Goal: Find specific page/section: Find specific page/section

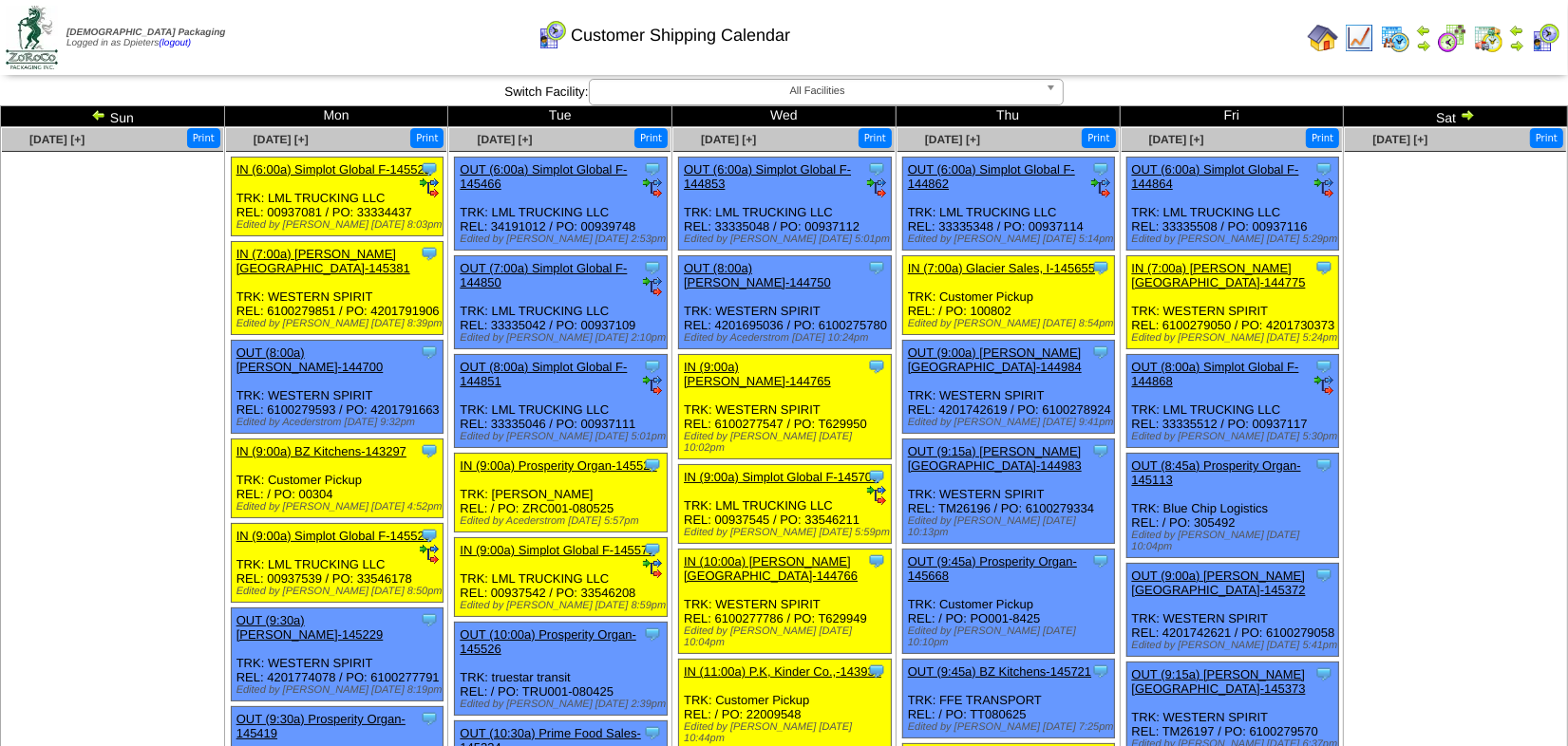
click at [1470, 120] on img at bounding box center [1466, 114] width 15 height 15
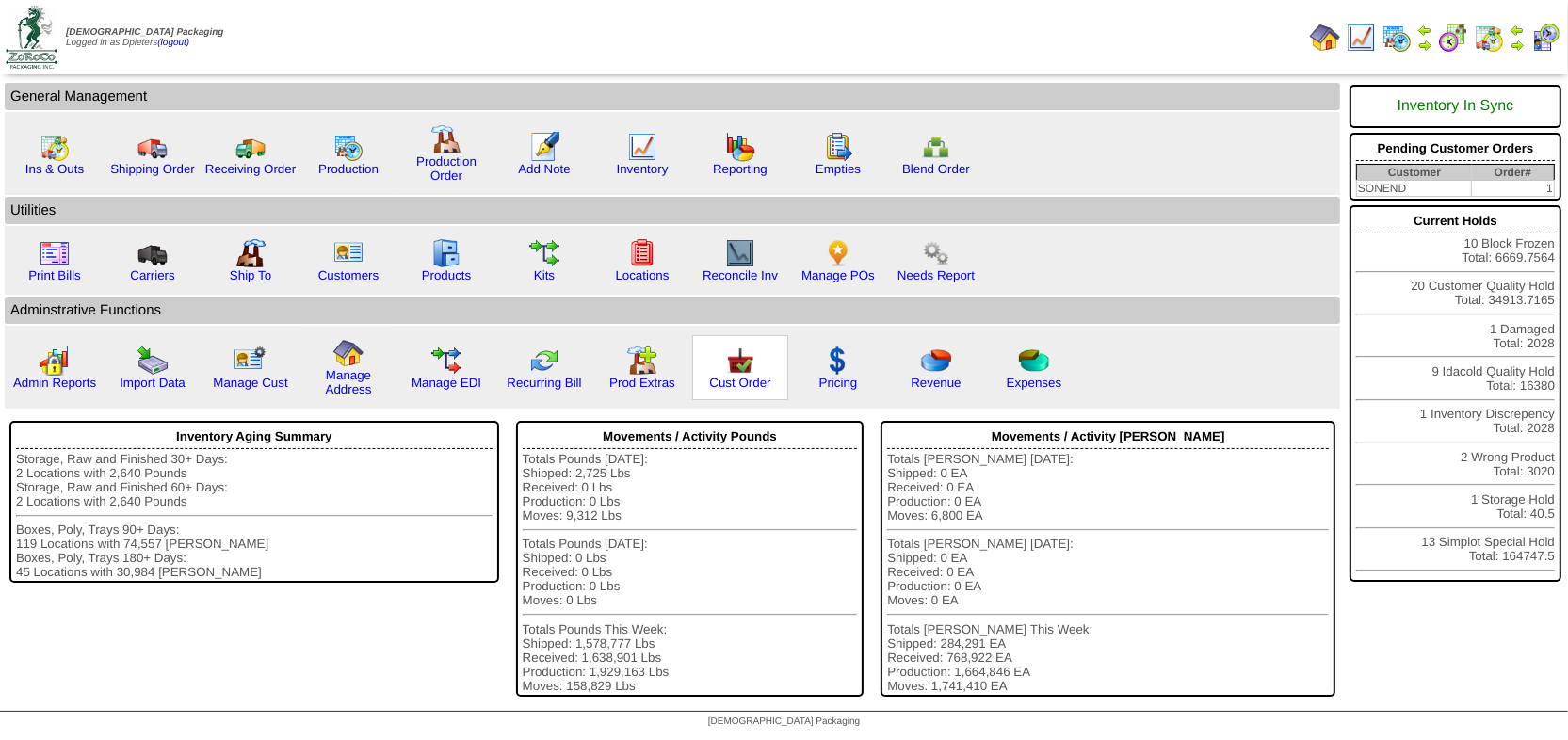
click at [737, 370] on img at bounding box center [740, 360] width 30 height 30
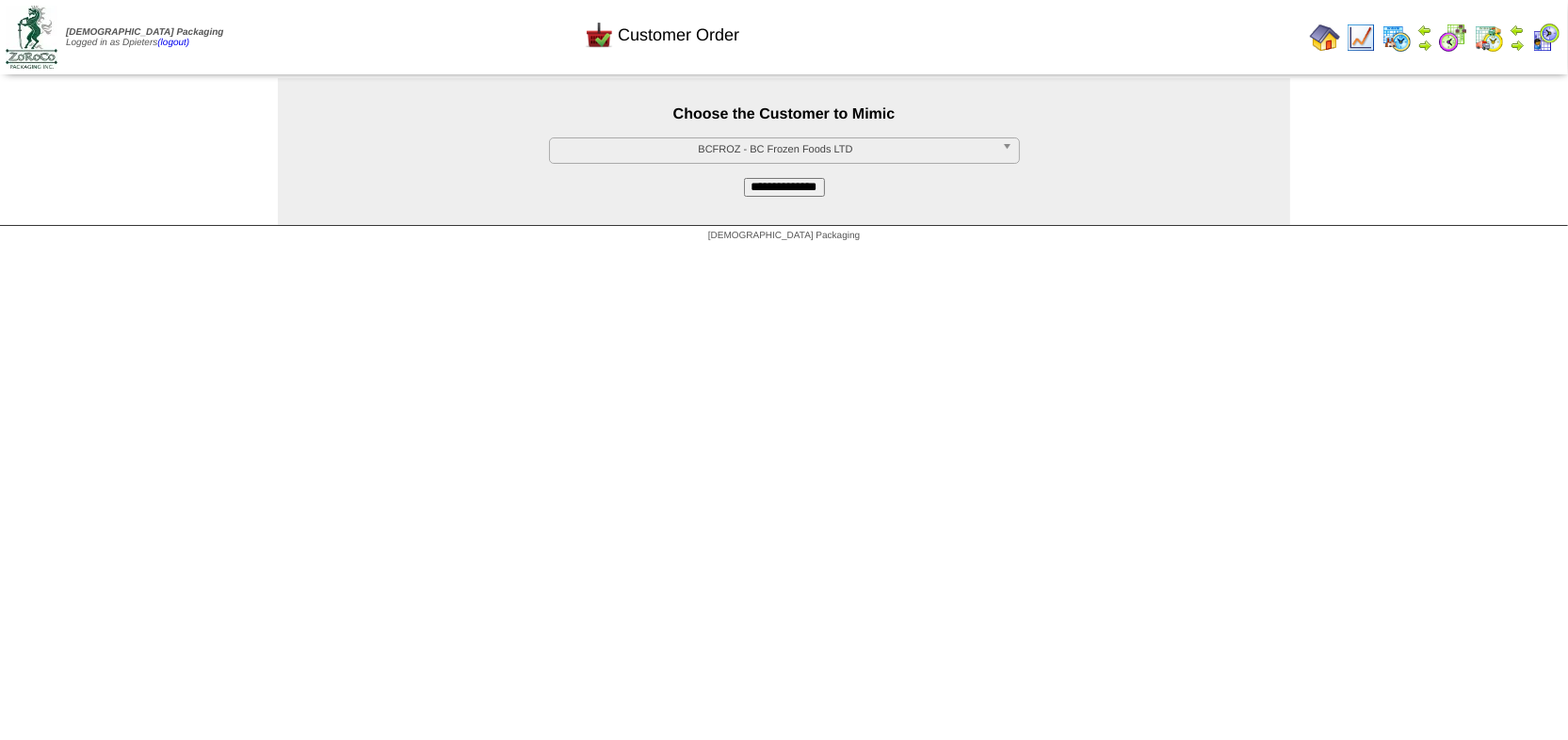
click at [720, 142] on span "BCFROZ - BC Frozen Foods LTD" at bounding box center [775, 149] width 437 height 23
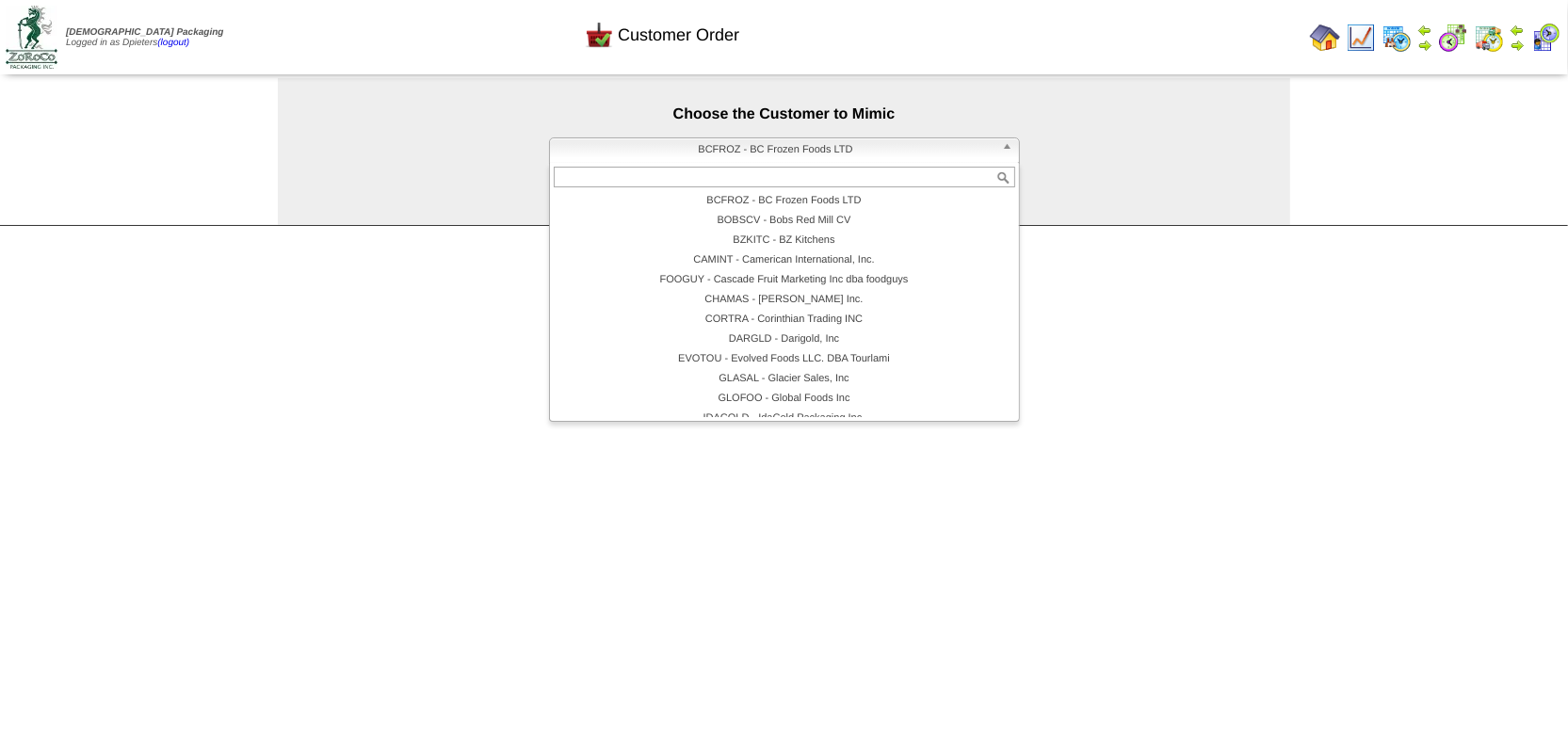
scroll to position [149, 0]
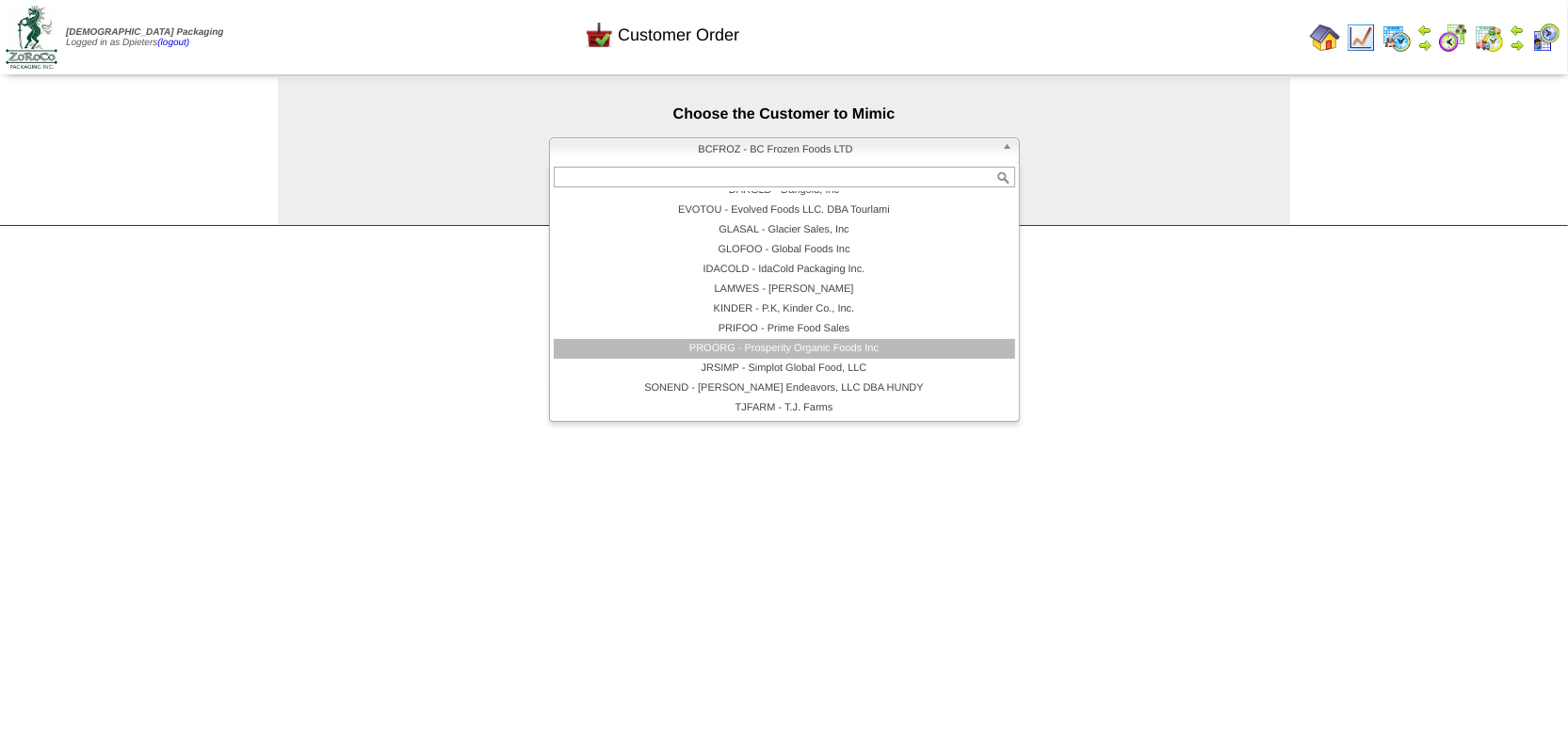
click at [761, 348] on li "PROORG - Prosperity Organic Foods Inc" at bounding box center [784, 348] width 461 height 20
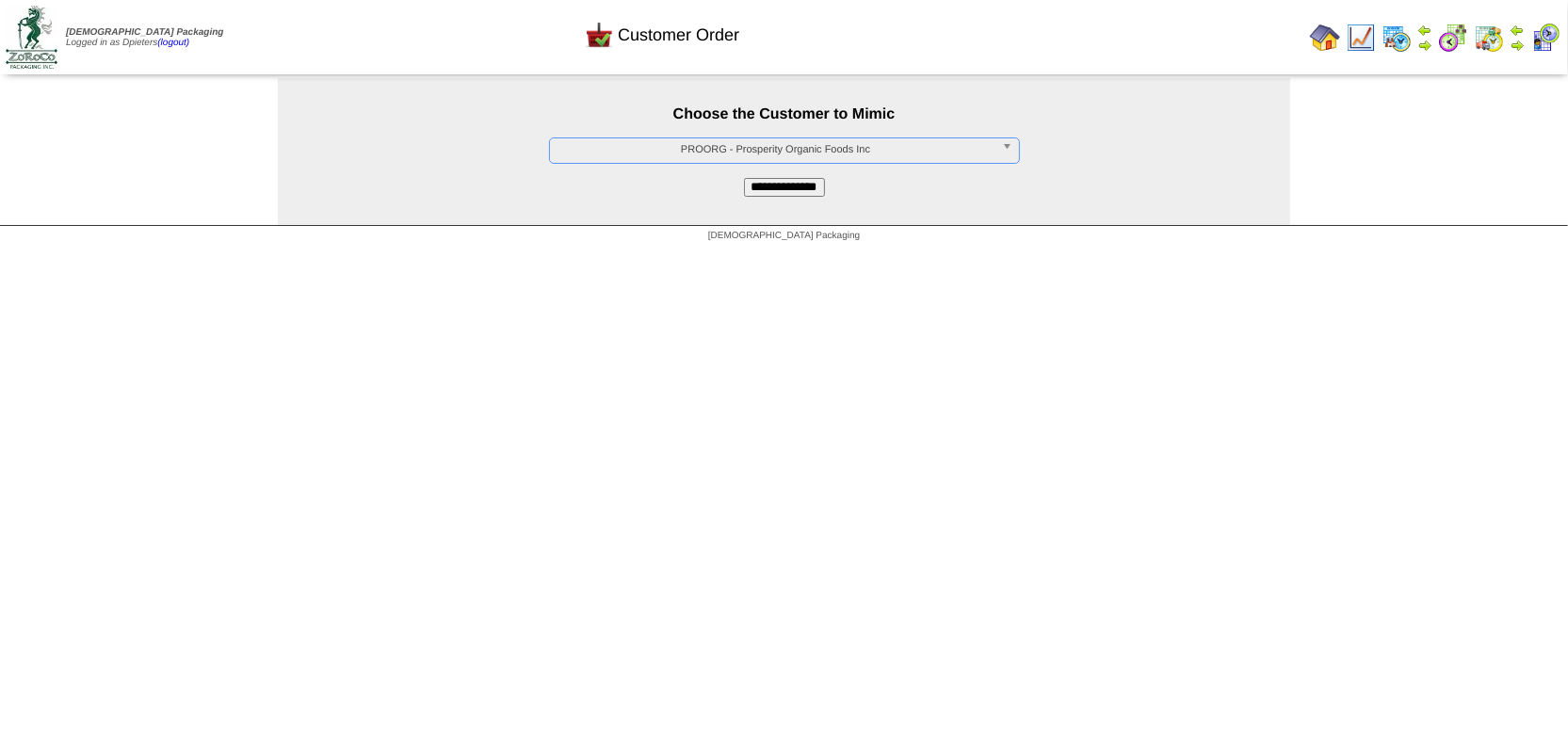
click at [804, 185] on input "**********" at bounding box center [784, 187] width 81 height 19
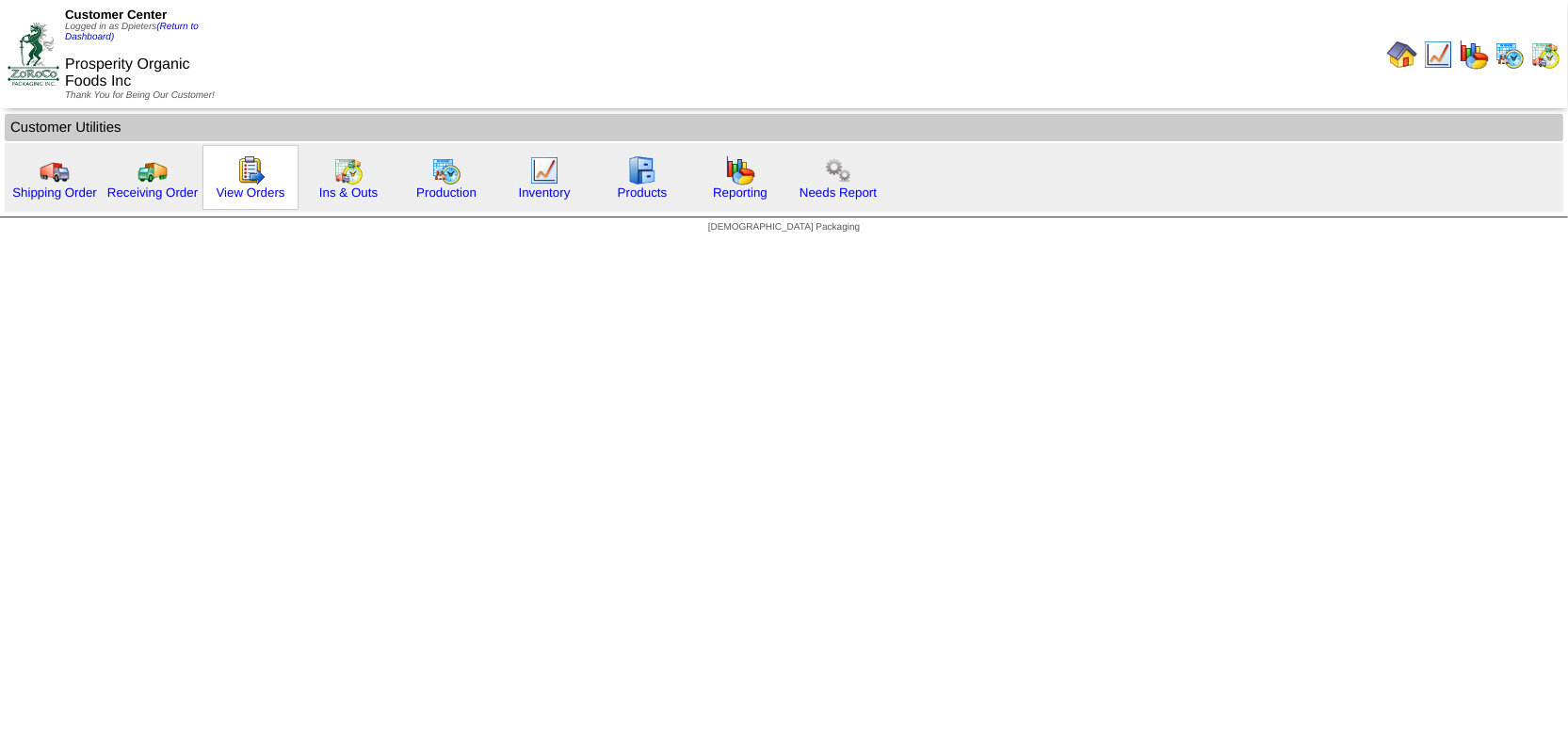
click at [247, 177] on img at bounding box center [250, 170] width 30 height 30
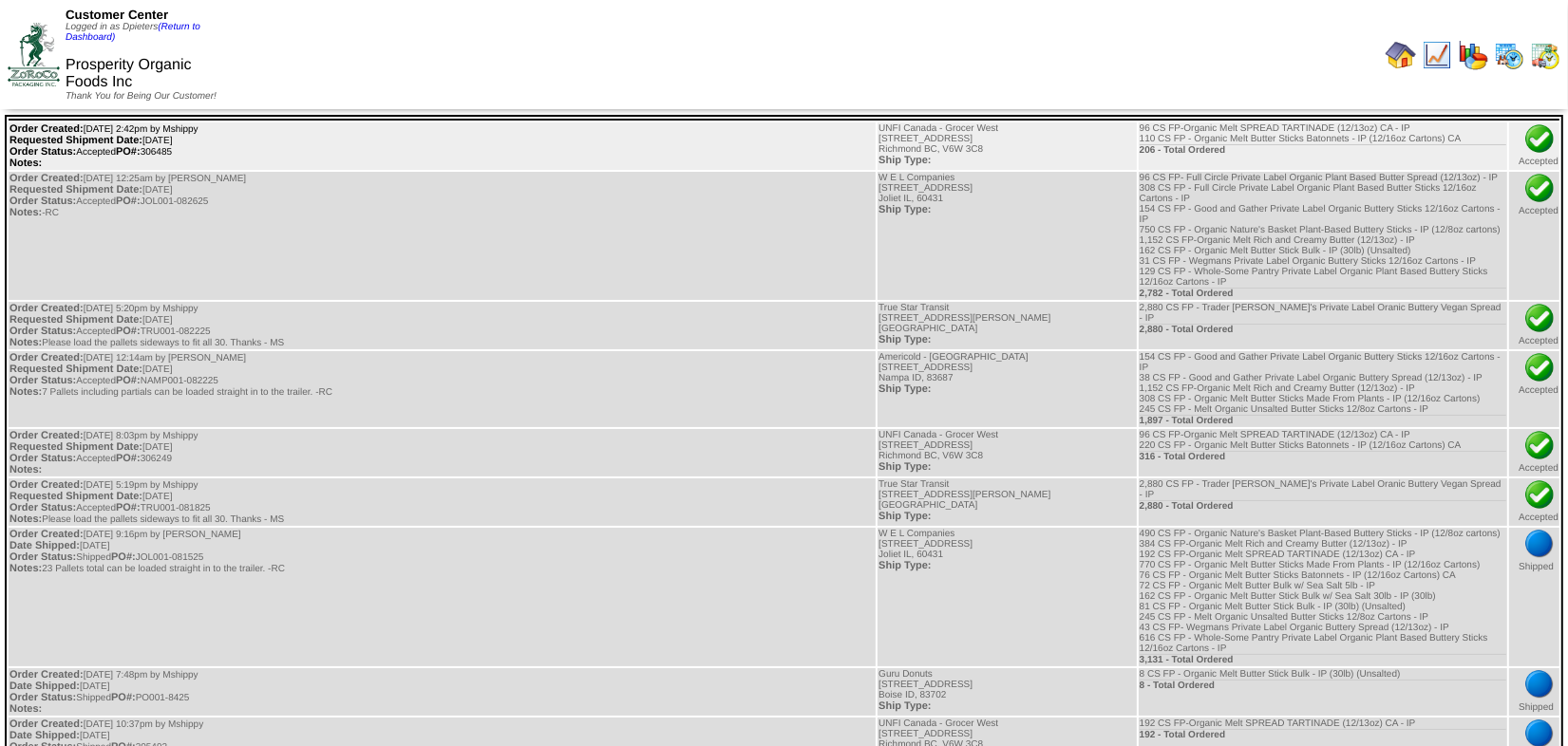
click at [628, 134] on td "Order Created: 08/13/2025 at 2:42pm by Mshippy Requested Shipment Date: 08/28/2…" at bounding box center [442, 146] width 867 height 47
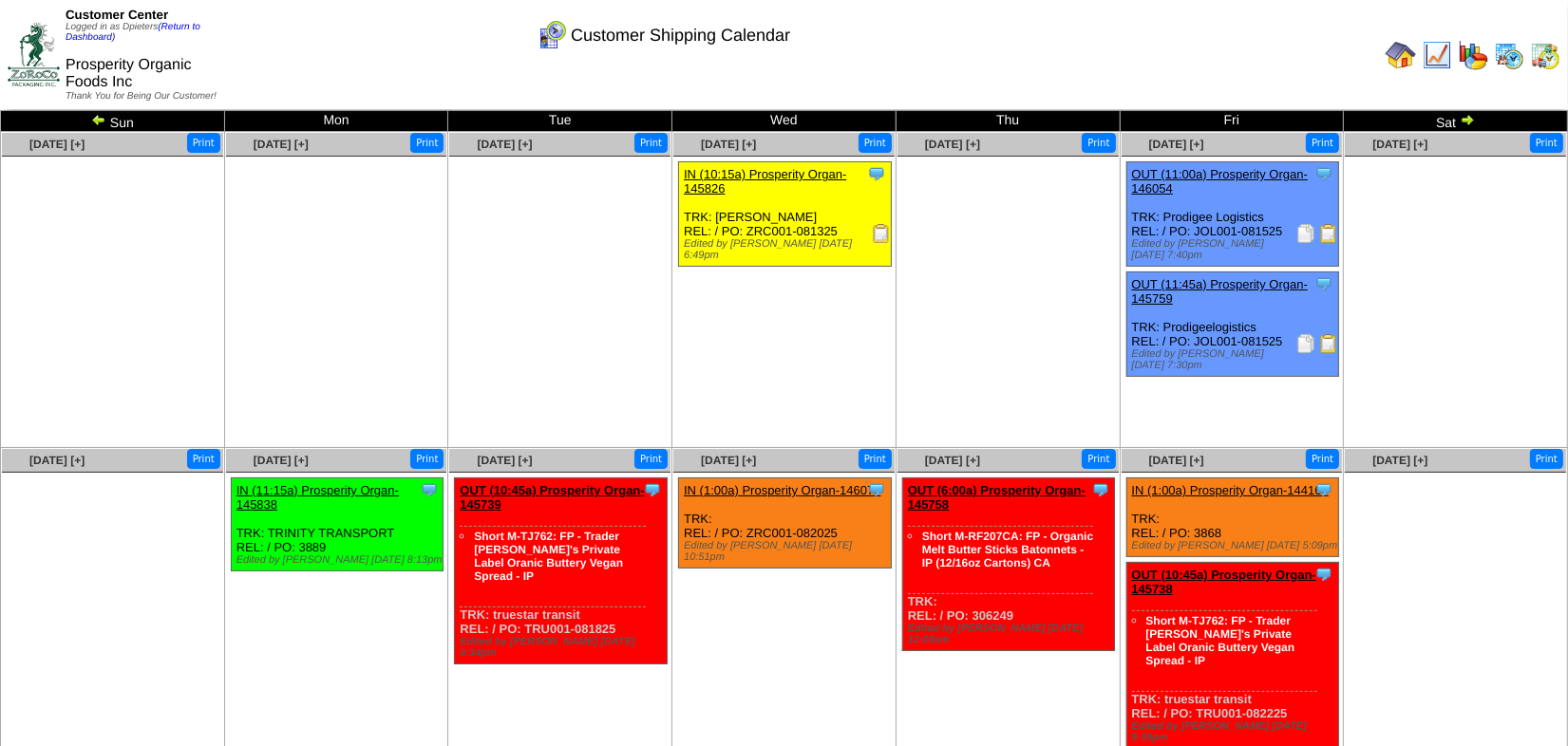
click at [1439, 62] on img at bounding box center [1437, 54] width 31 height 31
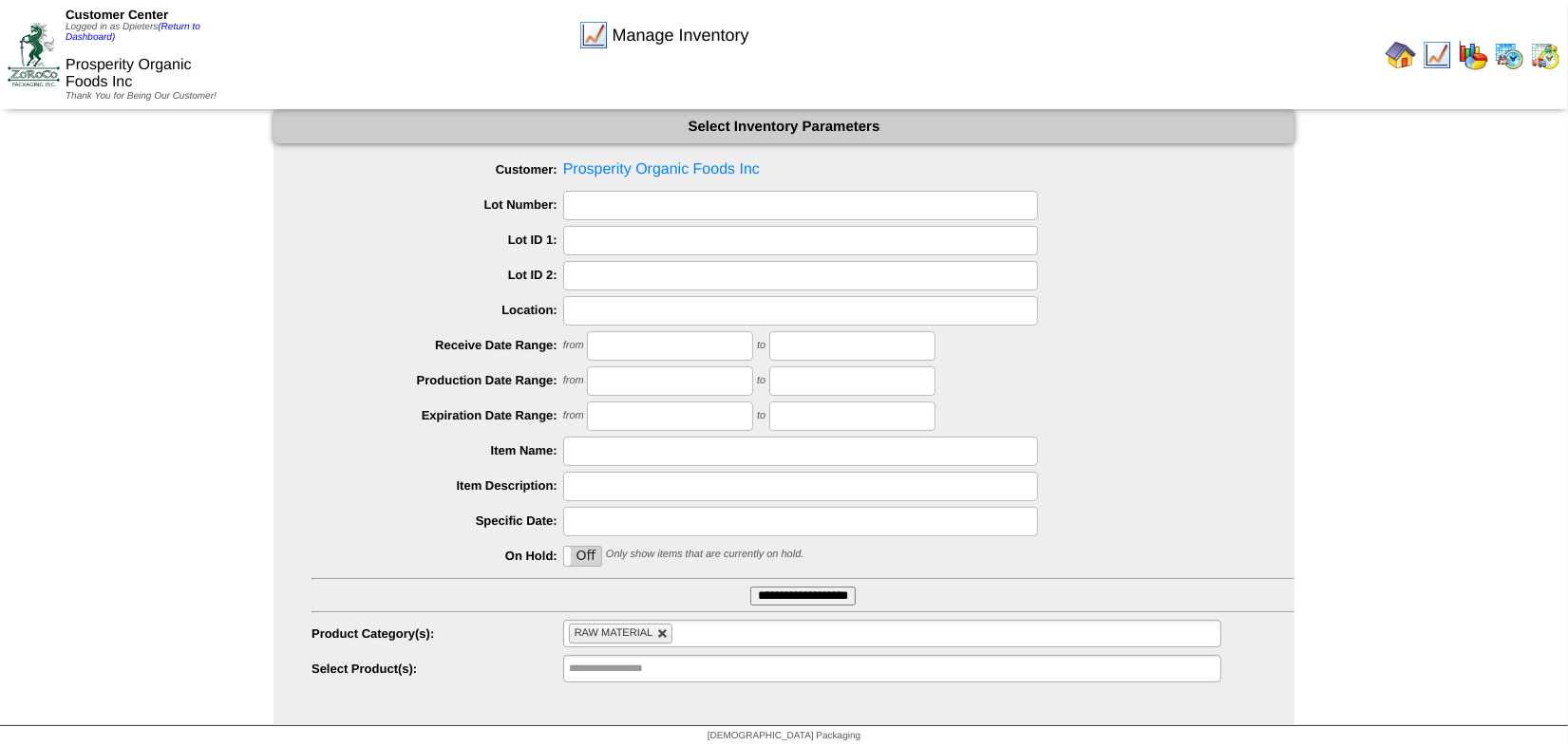
click at [663, 635] on link at bounding box center [664, 634] width 12 height 12
type input "**********"
click at [606, 669] on input "text" at bounding box center [629, 669] width 121 height 24
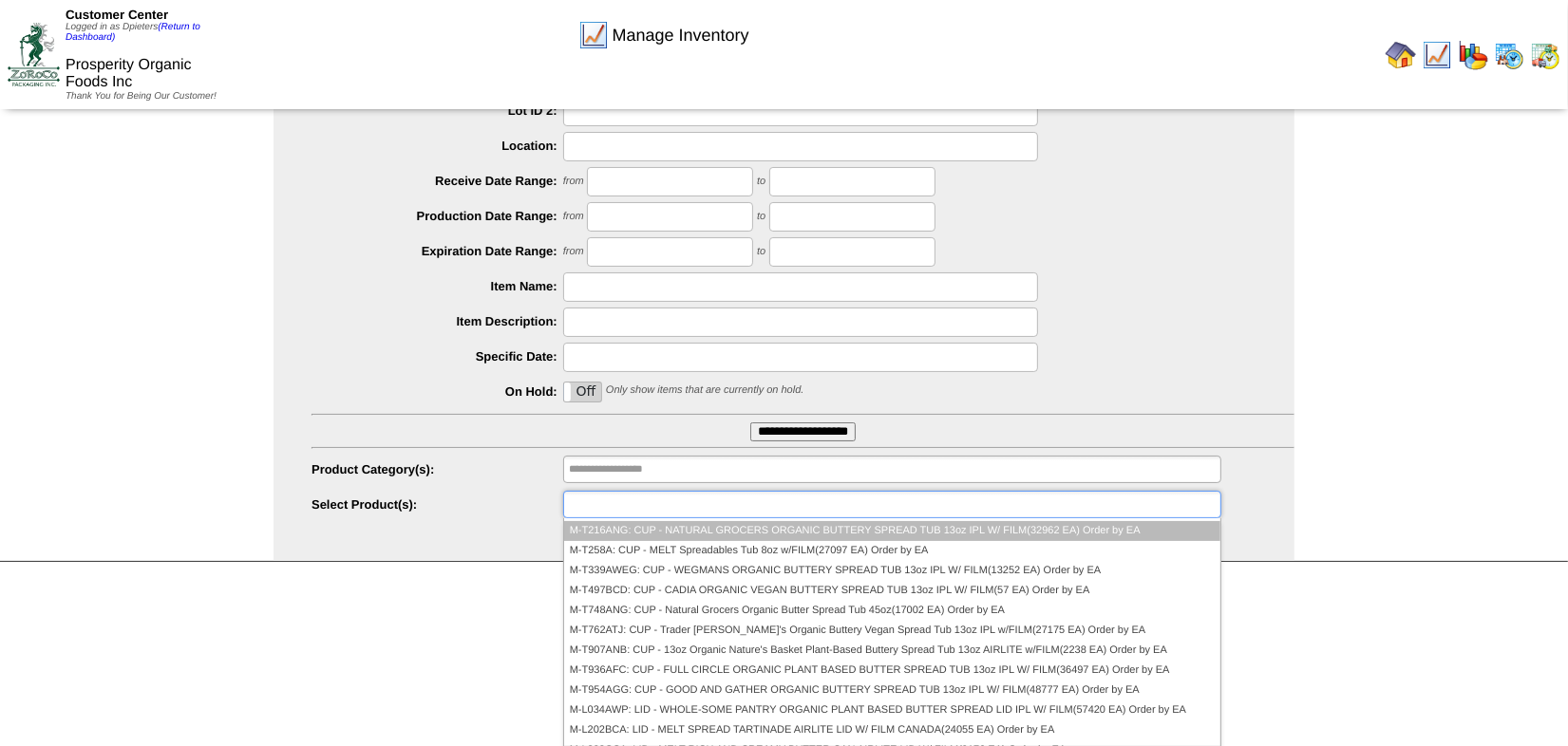
scroll to position [2138, 0]
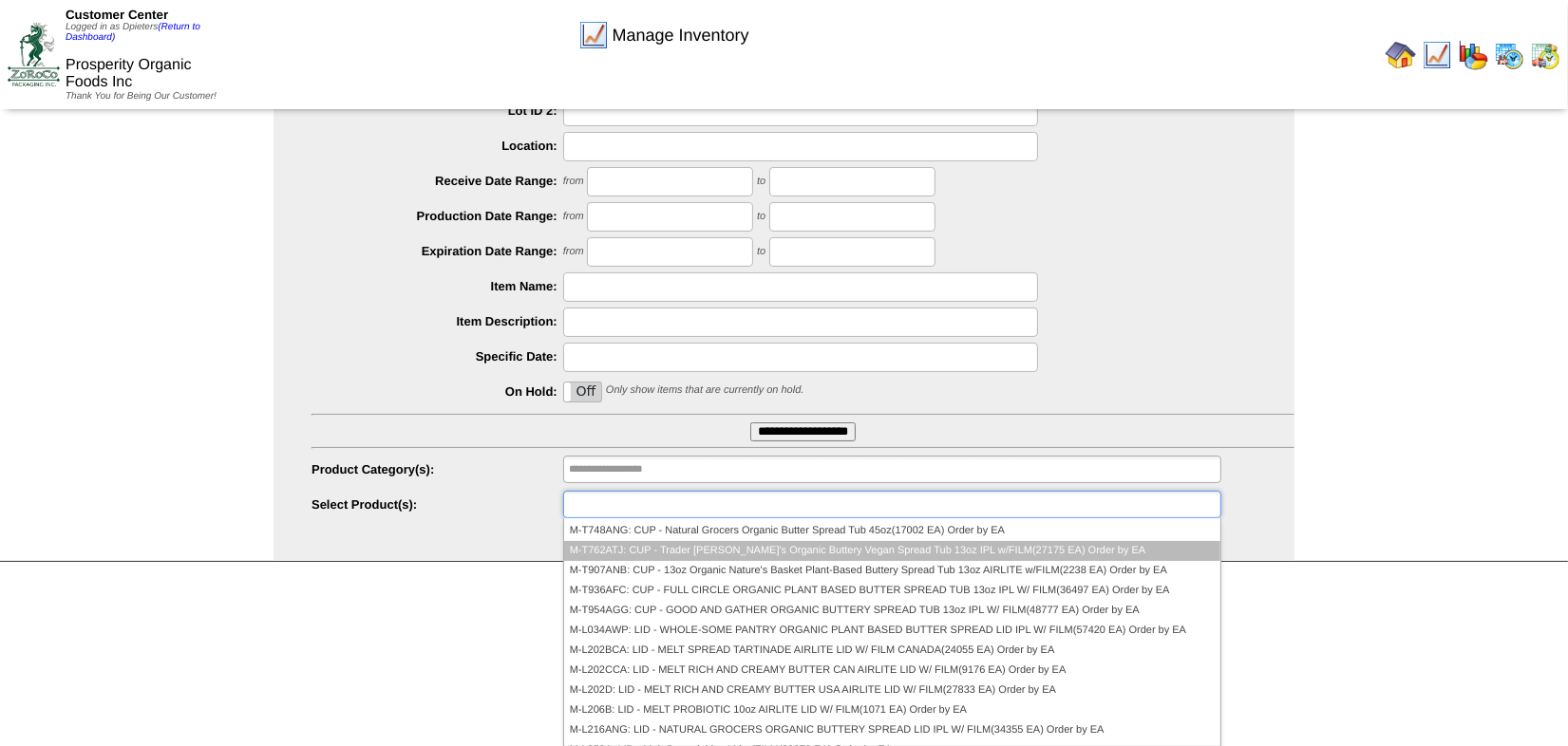
click at [676, 547] on li "M-T762ATJ: CUP - Trader [PERSON_NAME]'s Organic Buttery Vegan Spread Tub 13oz I…" at bounding box center [892, 551] width 657 height 20
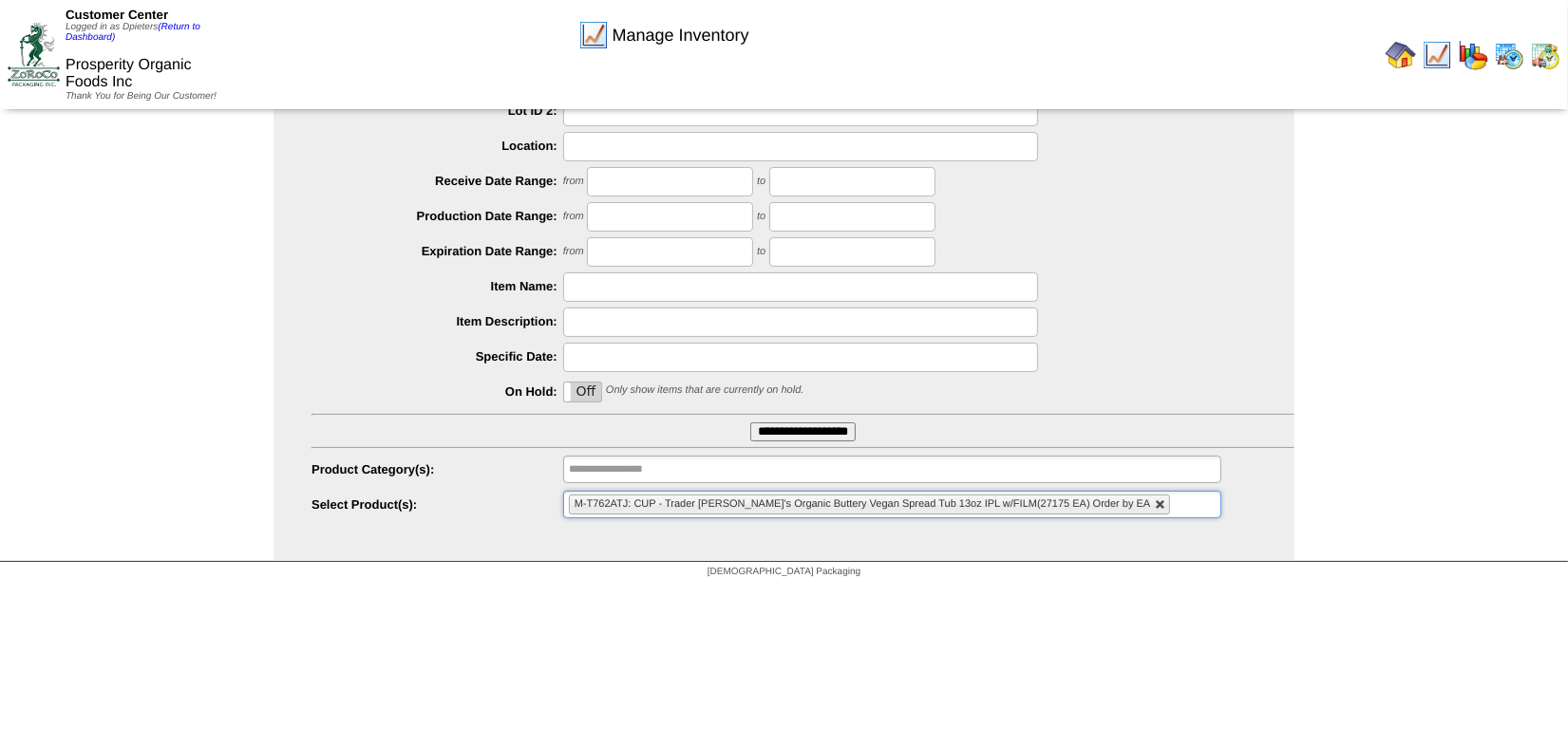
click at [1155, 504] on link at bounding box center [1161, 505] width 12 height 12
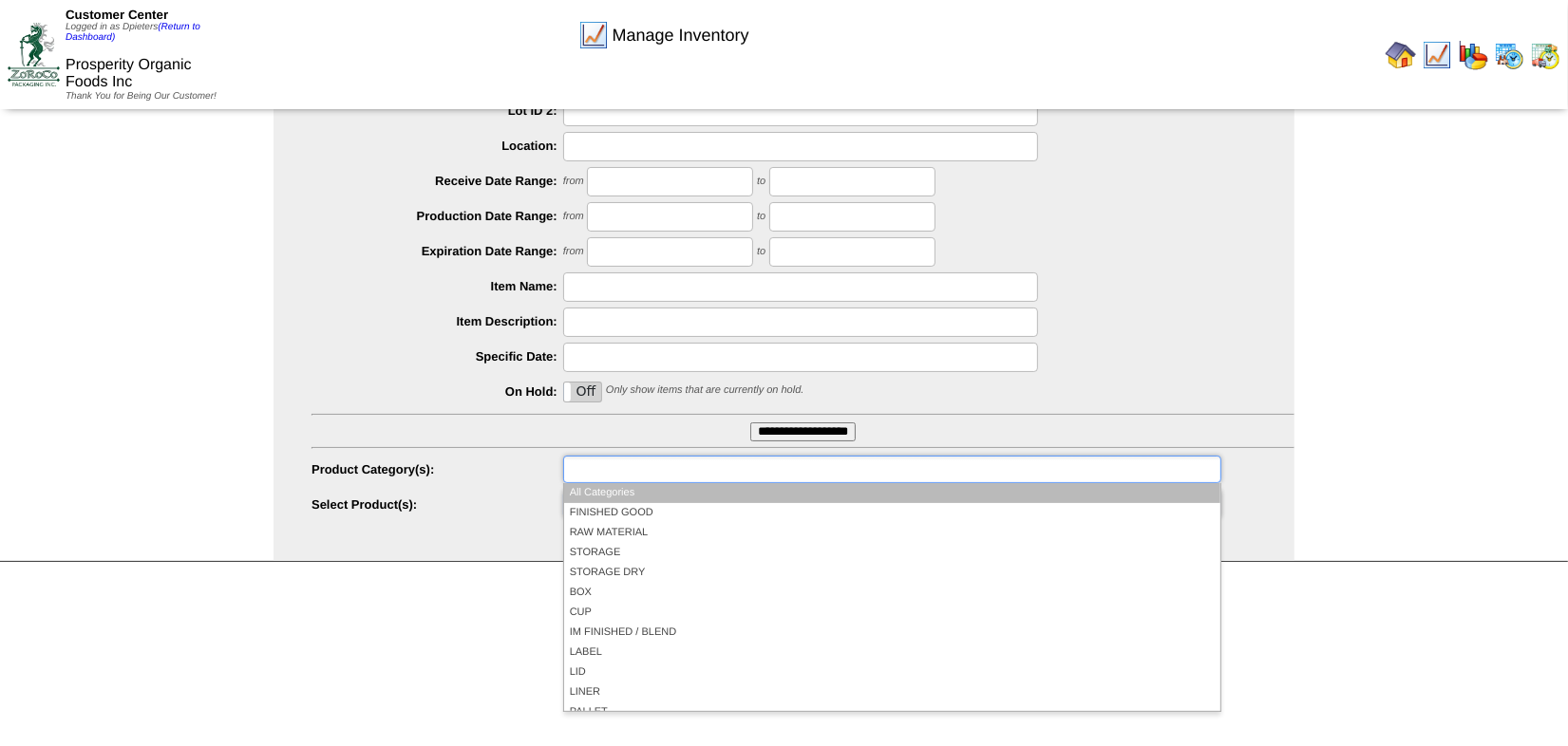
click at [674, 464] on input "text" at bounding box center [629, 470] width 121 height 24
type input "**********"
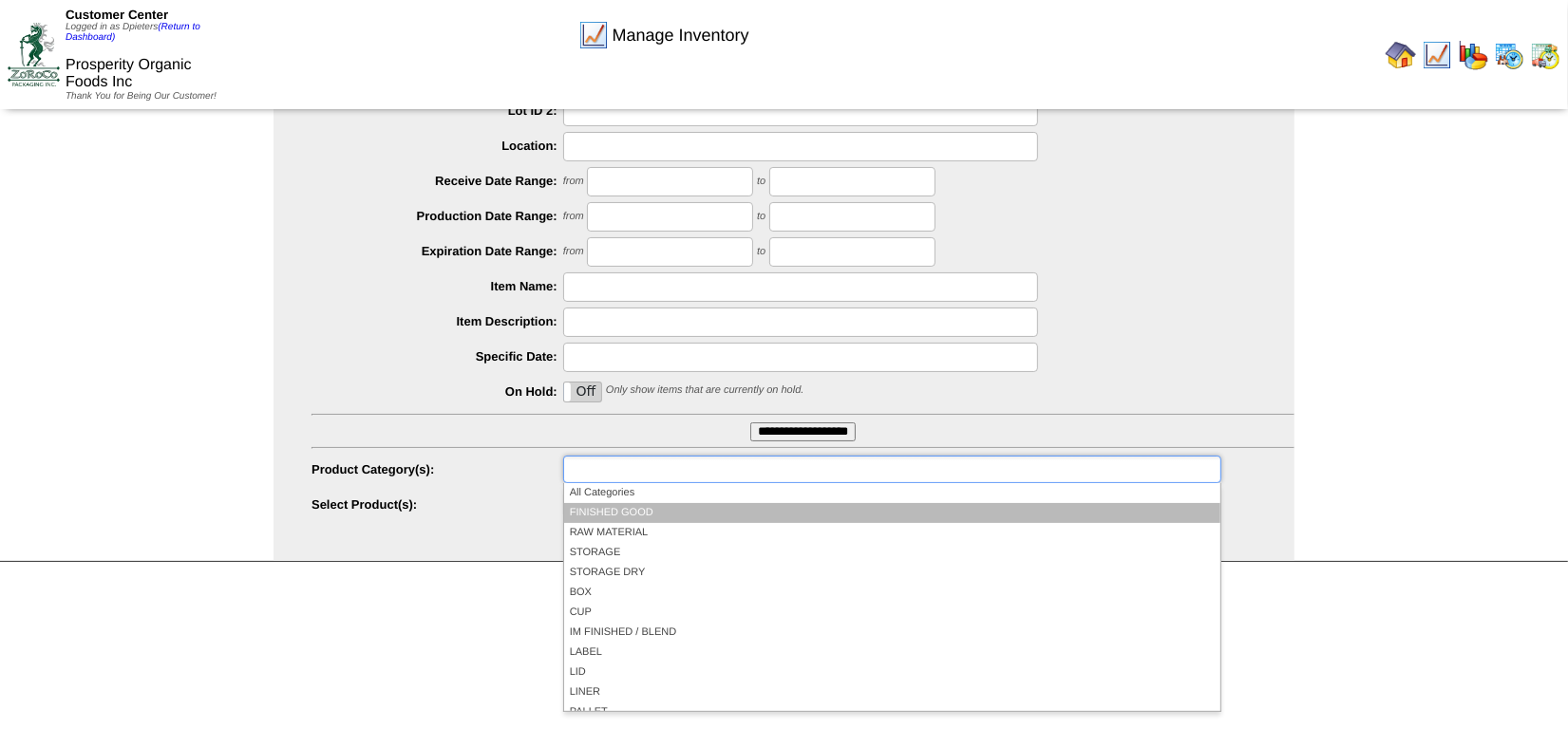
click at [646, 511] on li "FINISHED GOOD" at bounding box center [892, 513] width 657 height 20
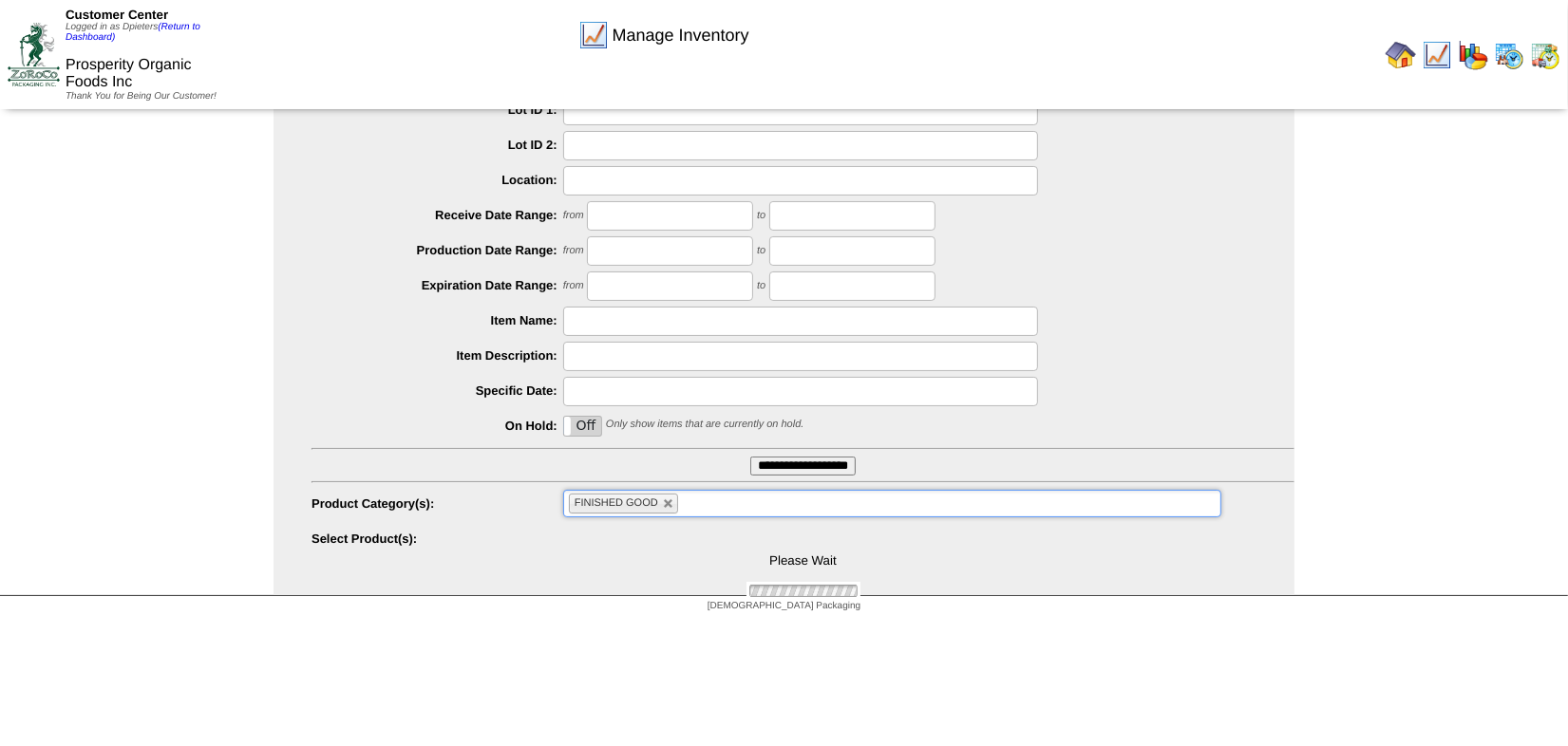
scroll to position [129, 0]
click at [575, 549] on input "text" at bounding box center [629, 540] width 121 height 24
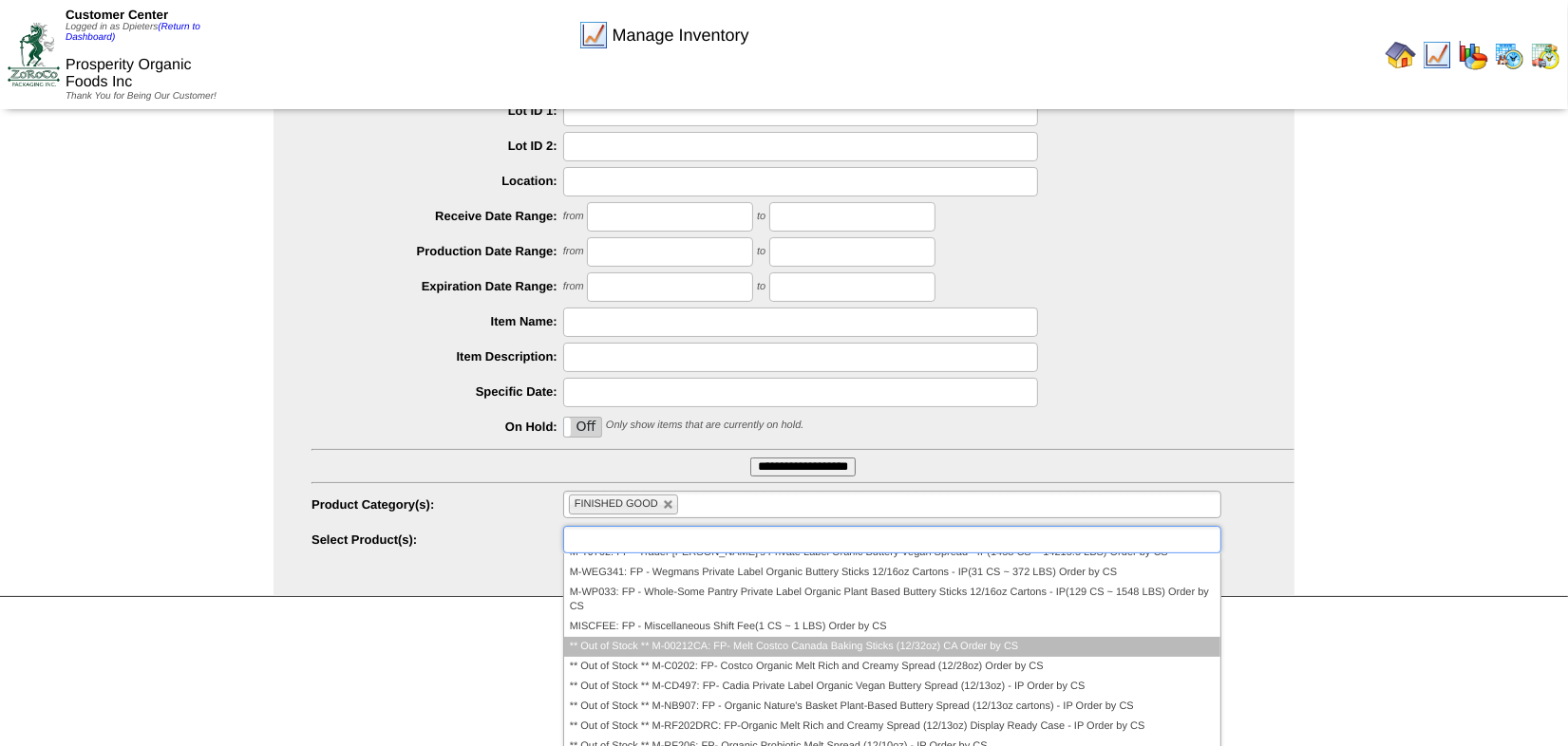
scroll to position [362, 0]
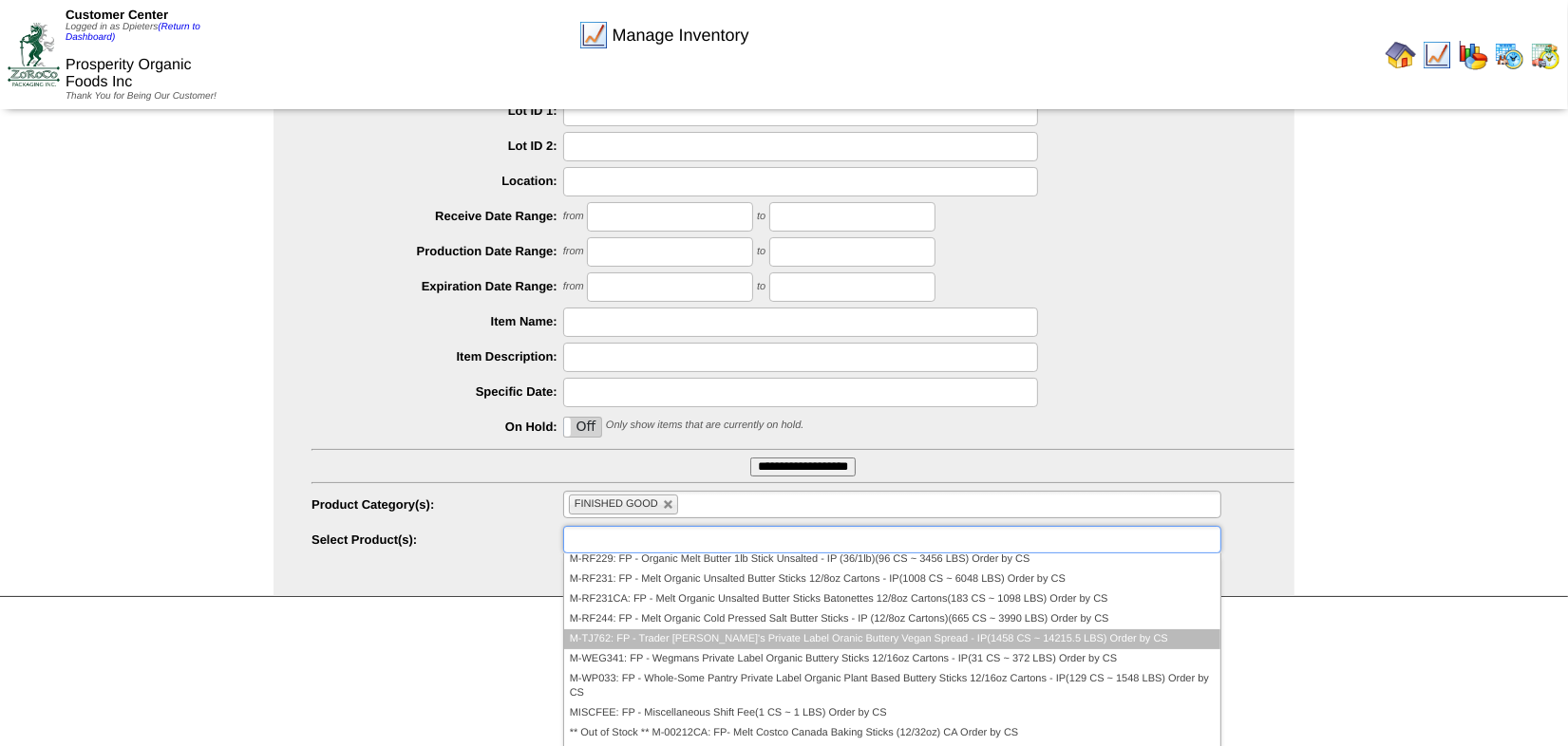
click at [713, 634] on li "M-TJ762: FP - Trader Joe's Private Label Oranic Buttery Vegan Spread - IP(1458 …" at bounding box center [892, 639] width 657 height 20
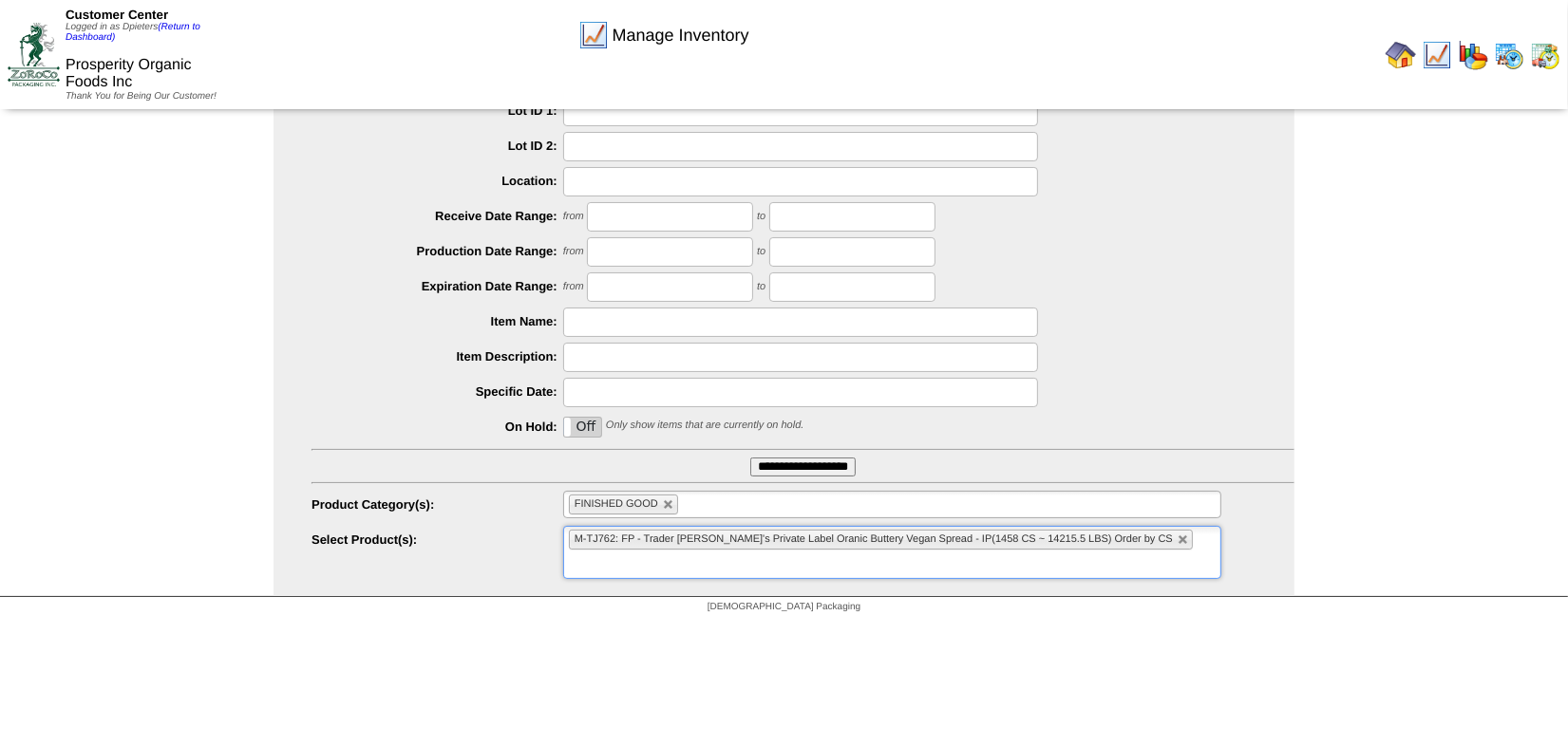
click at [818, 469] on input "**********" at bounding box center [803, 467] width 106 height 19
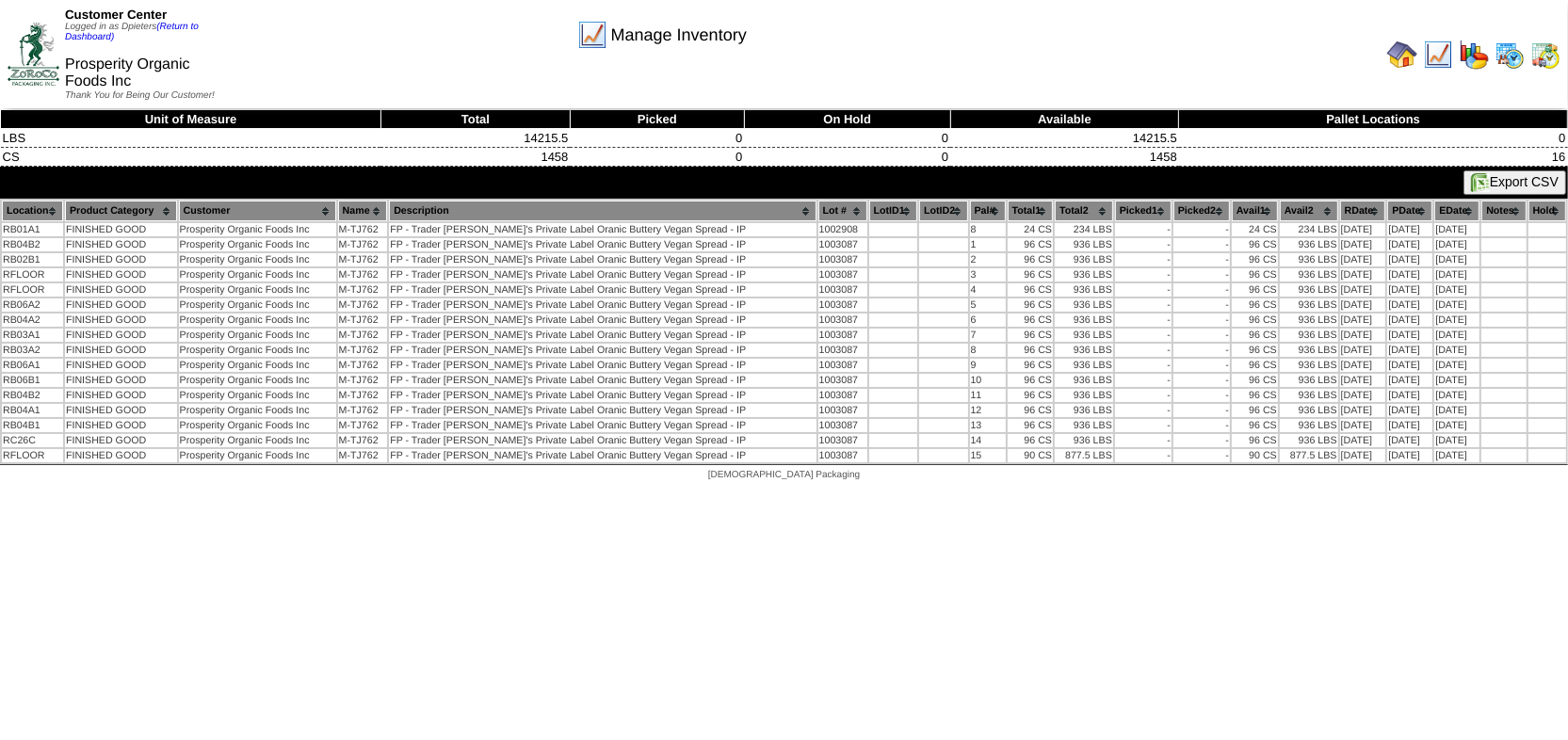
click at [1400, 65] on img at bounding box center [1402, 54] width 30 height 30
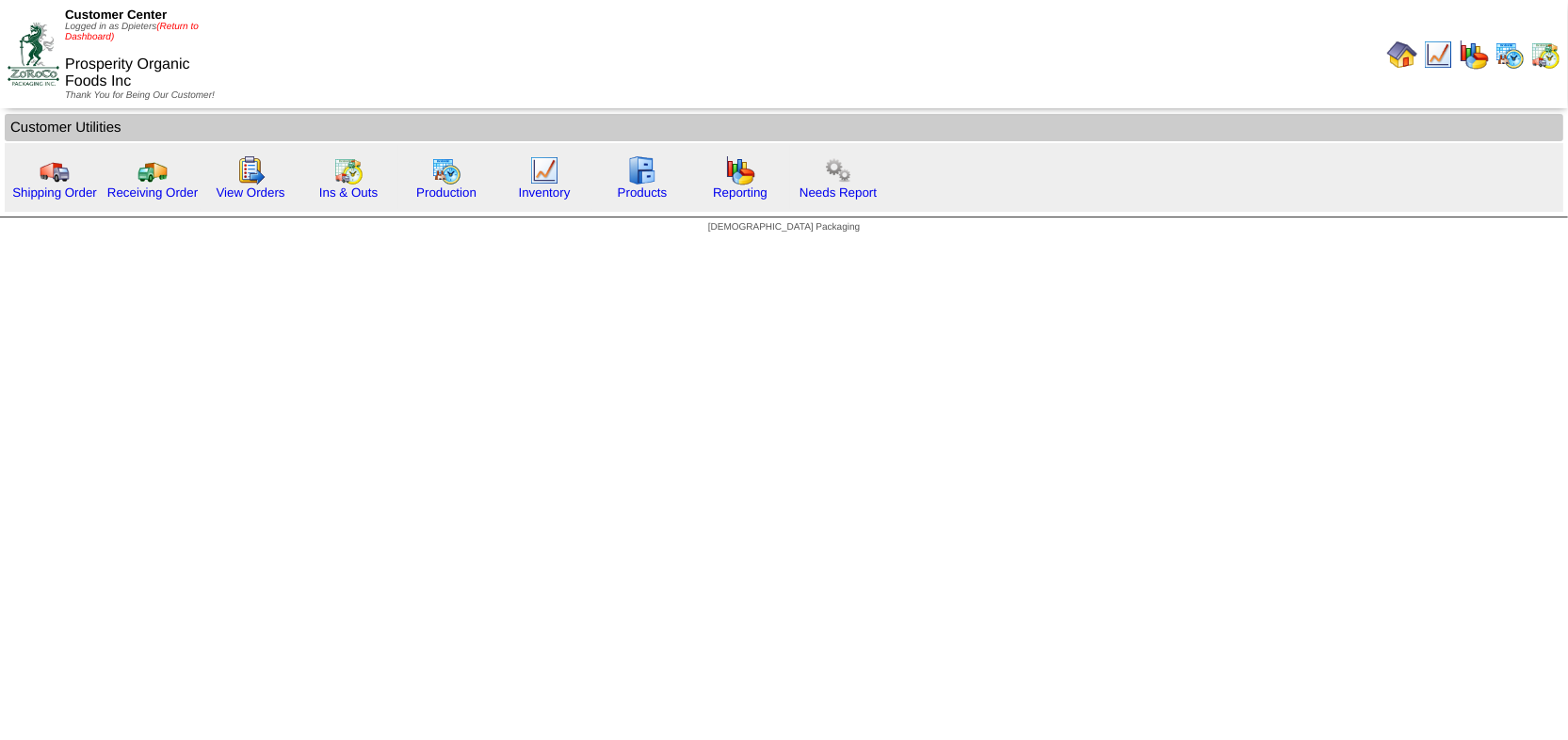
click at [192, 26] on link "(Return to Dashboard)" at bounding box center [131, 31] width 134 height 21
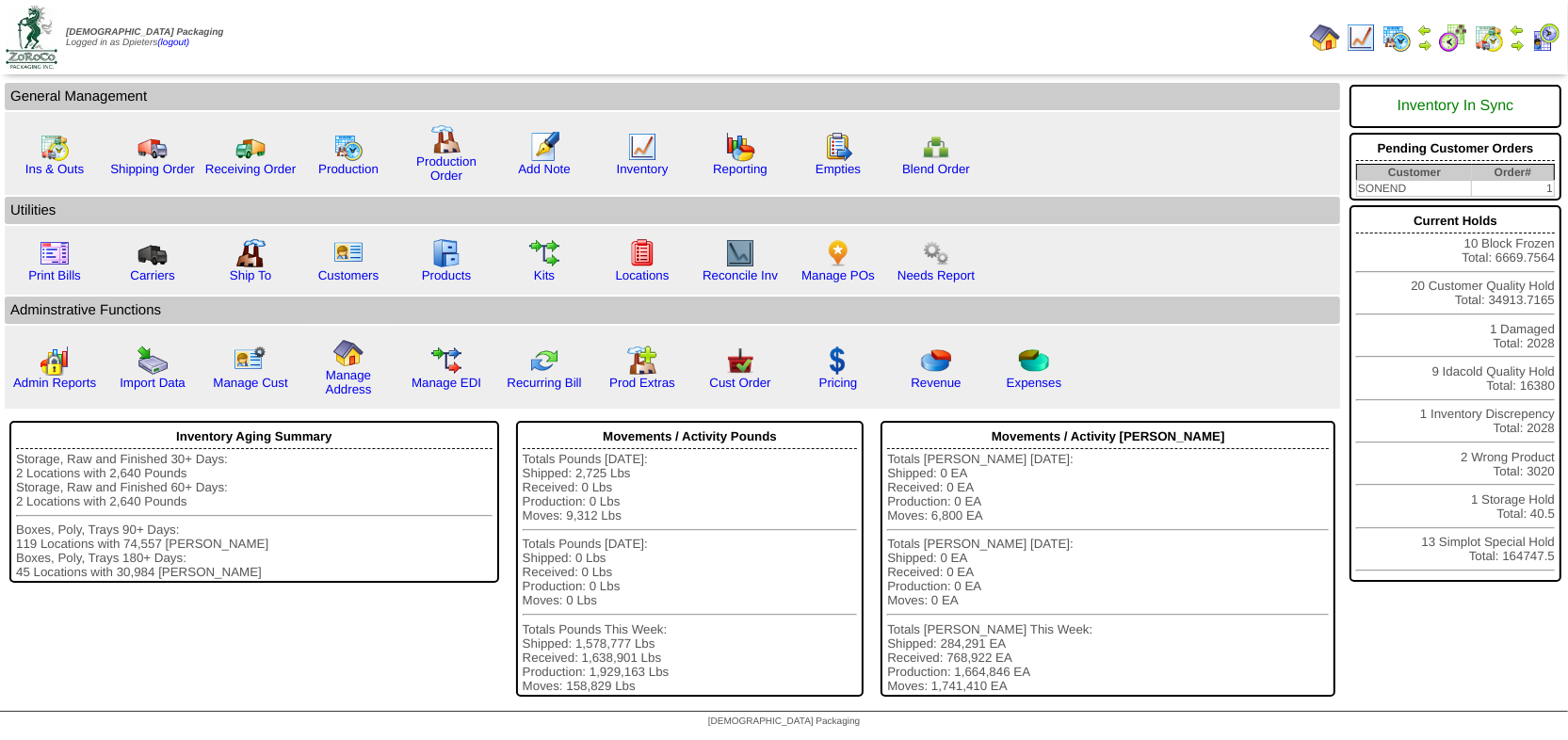
click at [1430, 29] on img at bounding box center [1424, 29] width 15 height 15
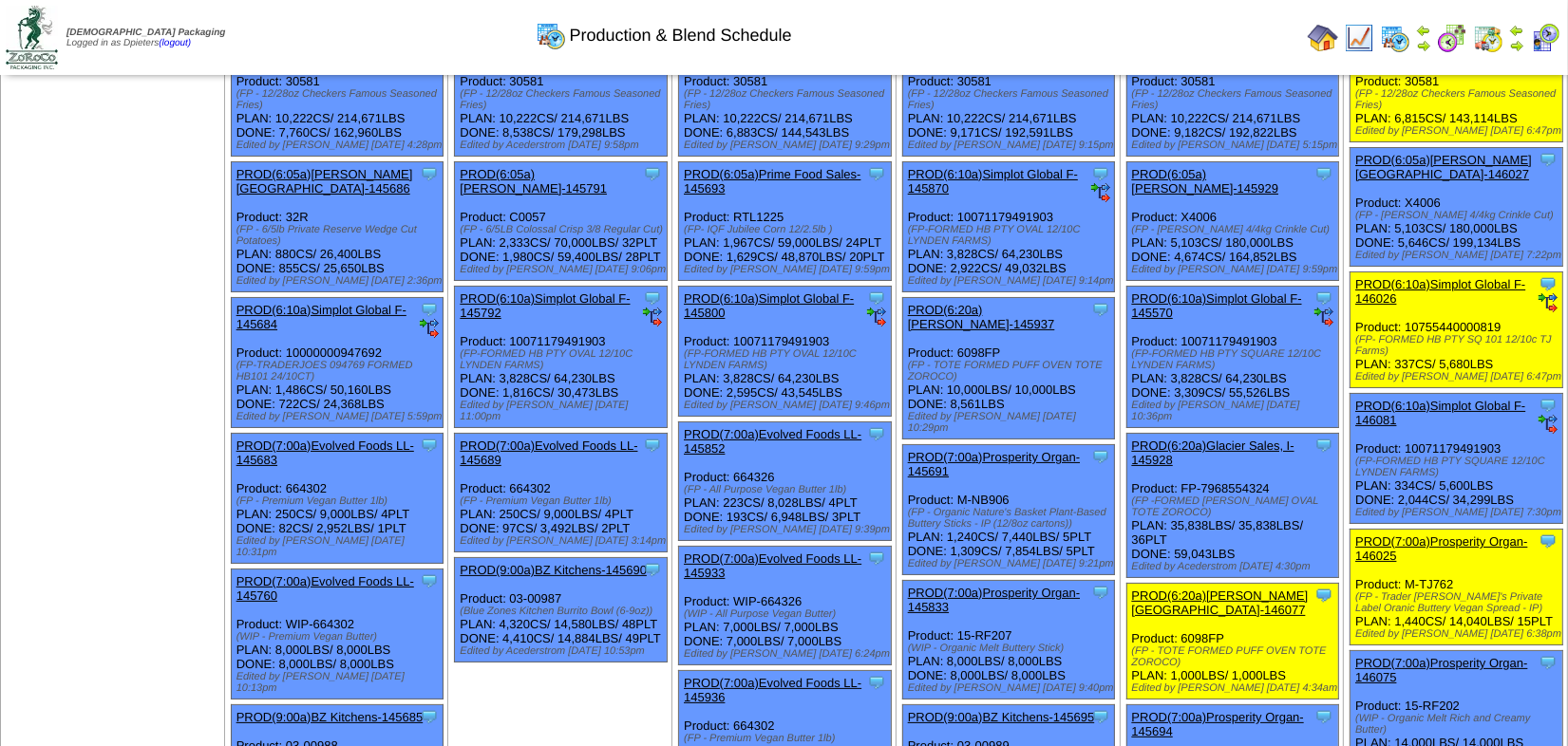
scroll to position [172, 0]
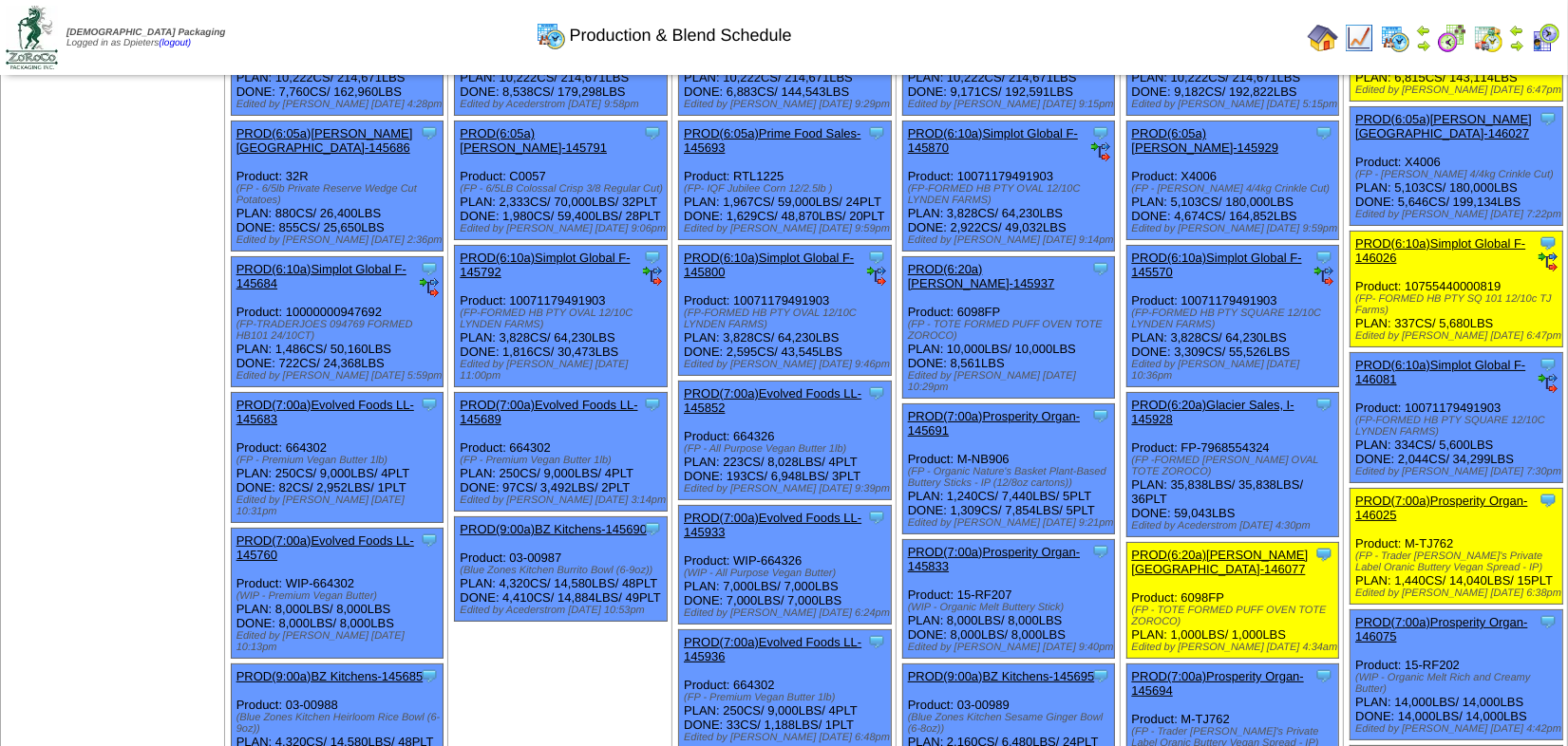
click at [1326, 34] on img at bounding box center [1323, 37] width 31 height 31
click at [1521, 37] on img at bounding box center [1517, 44] width 15 height 15
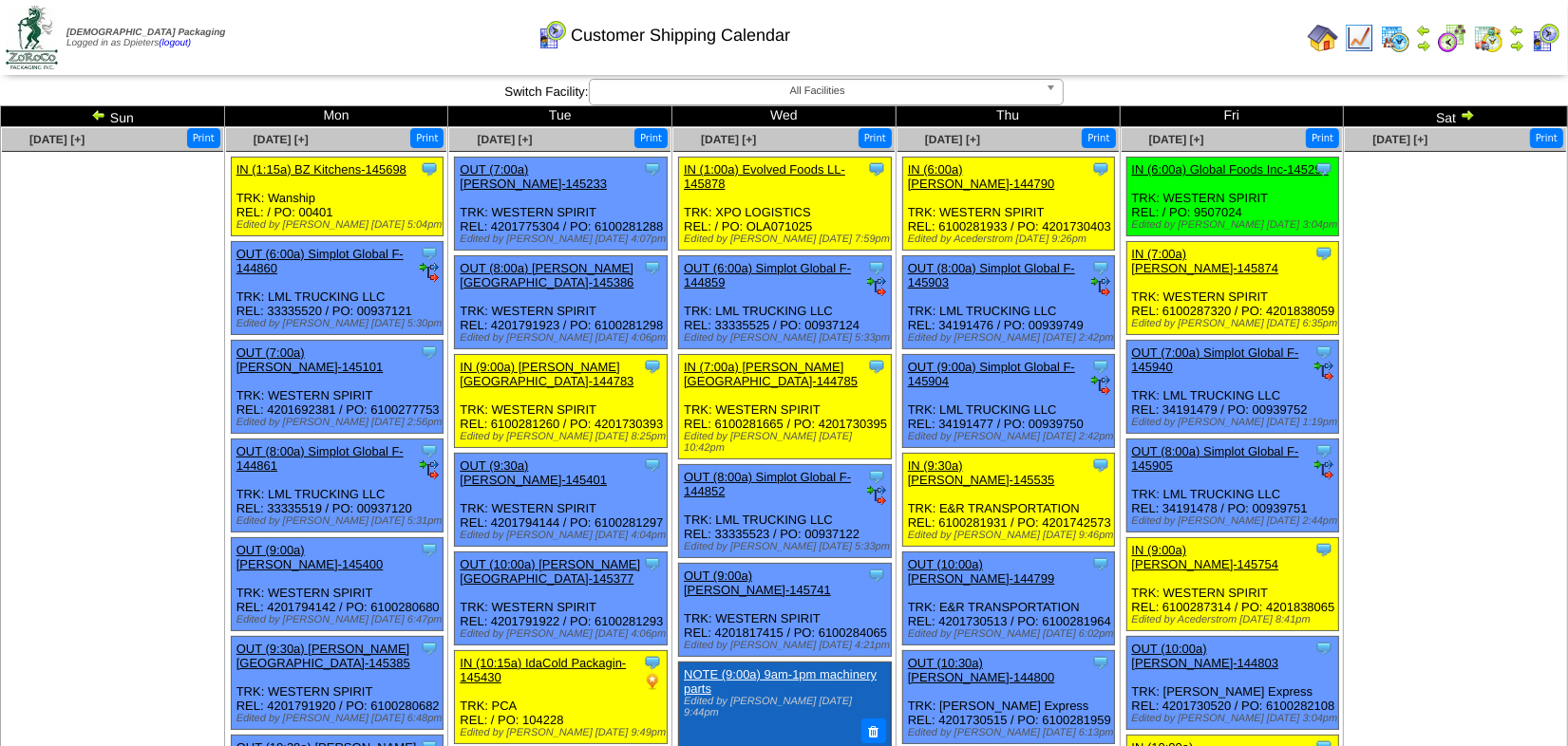
click at [1466, 115] on img at bounding box center [1466, 114] width 15 height 15
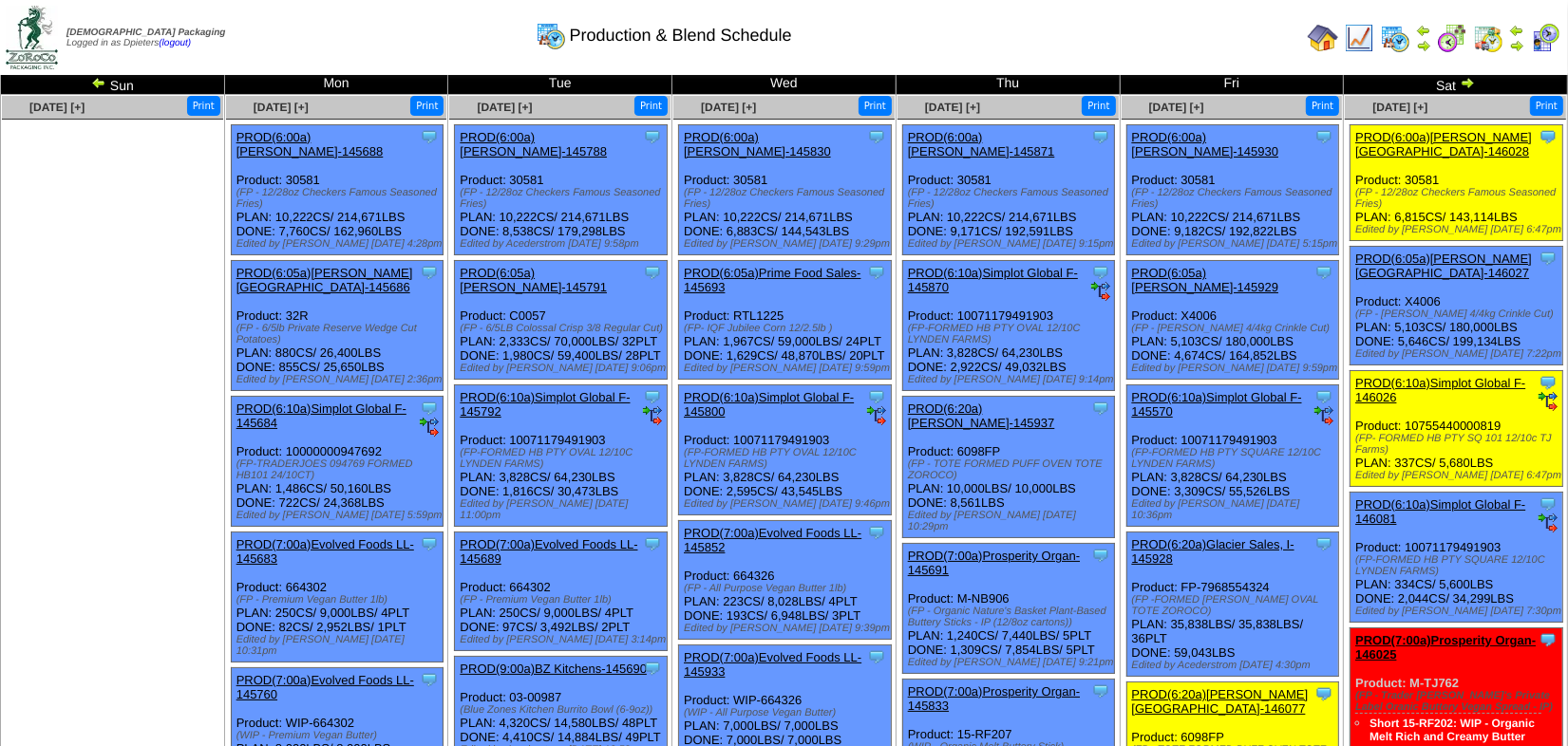
scroll to position [86, 0]
